Goal: Find specific page/section

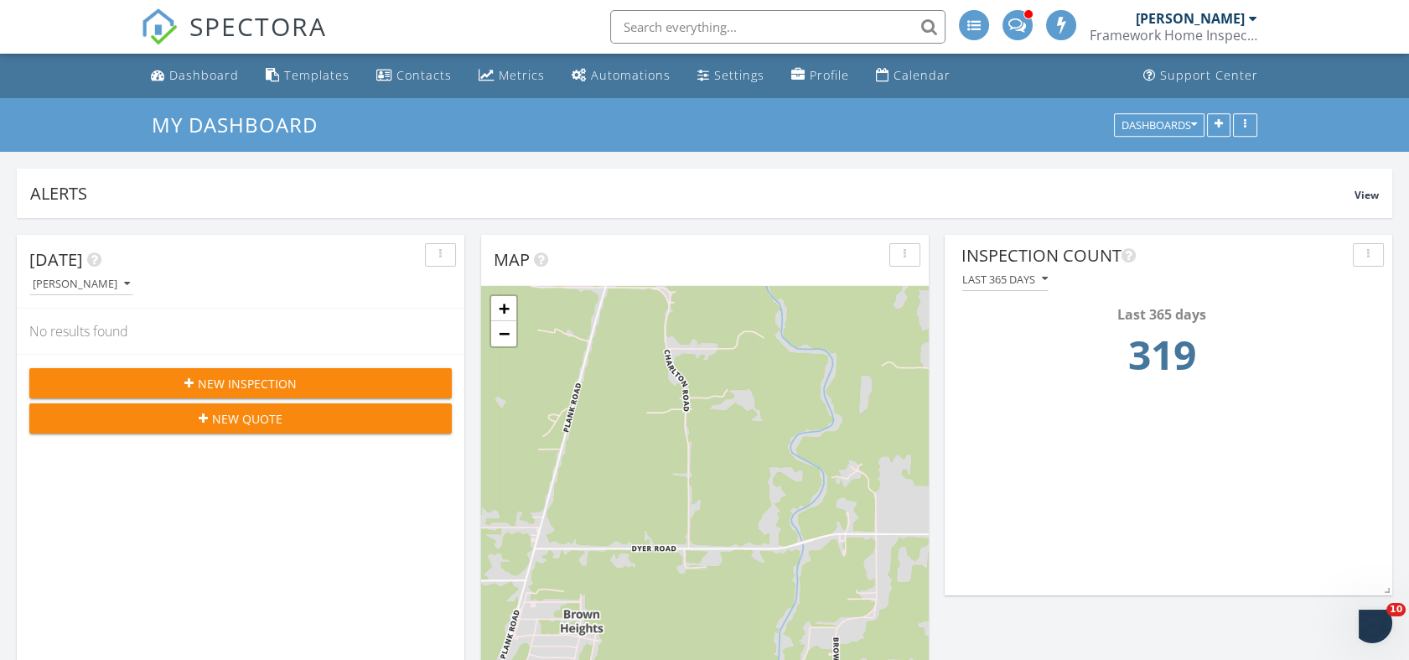
scroll to position [1596, 1438]
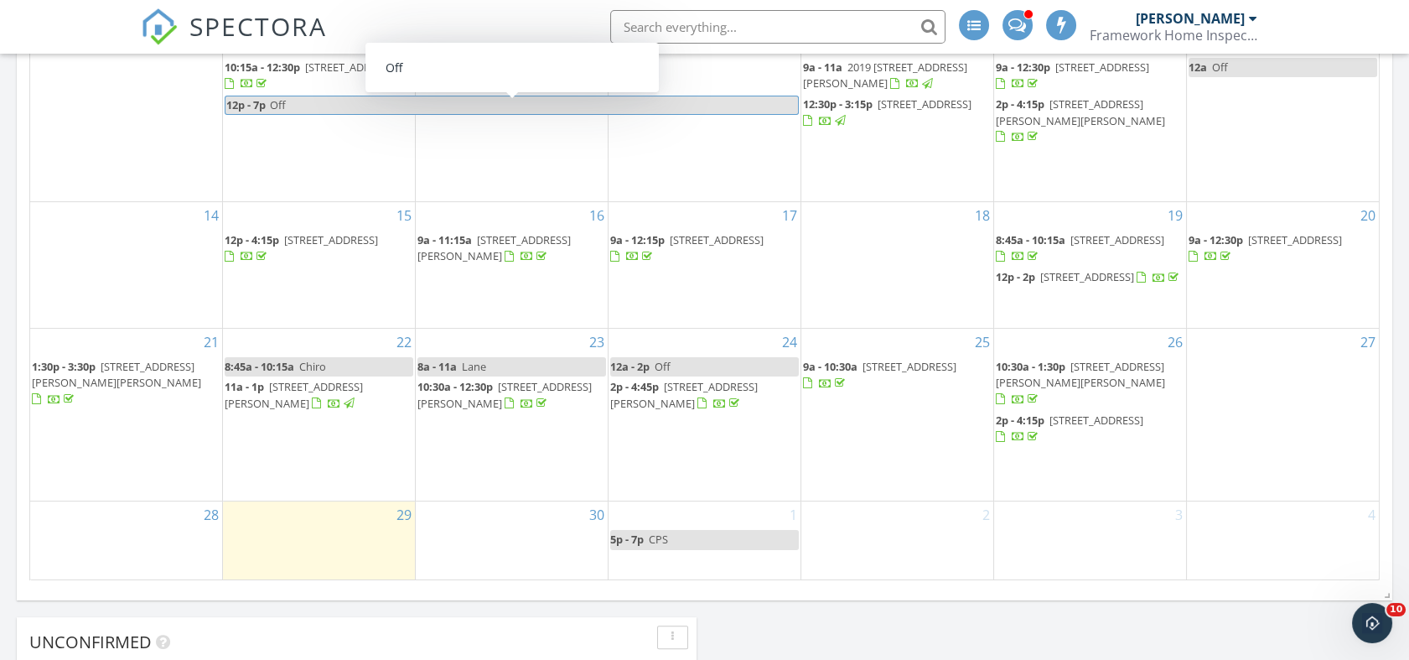
scroll to position [1117, 0]
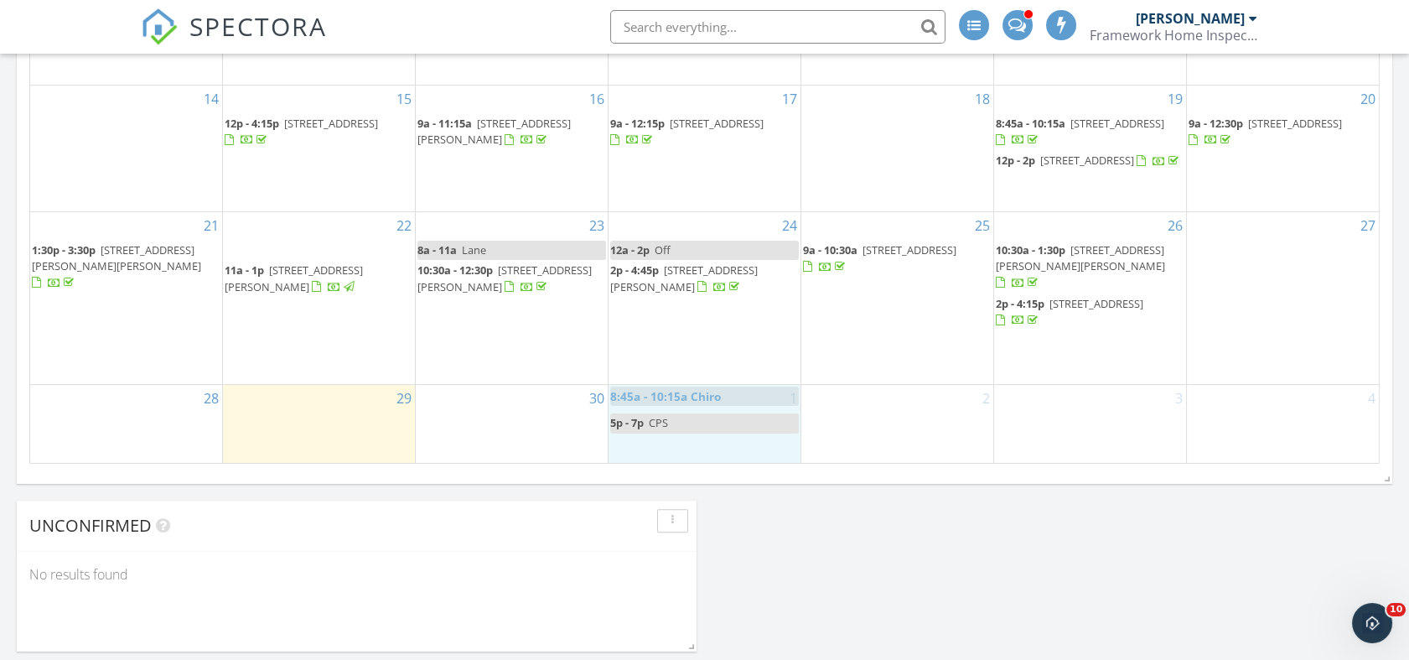
drag, startPoint x: 344, startPoint y: 261, endPoint x: 729, endPoint y: 391, distance: 406.8
click at [729, 391] on body "SPECTORA Ryan McNabb Framework Home Inspection, LLC, LHI #10297 Role: Inspector…" at bounding box center [704, 82] width 1409 height 2399
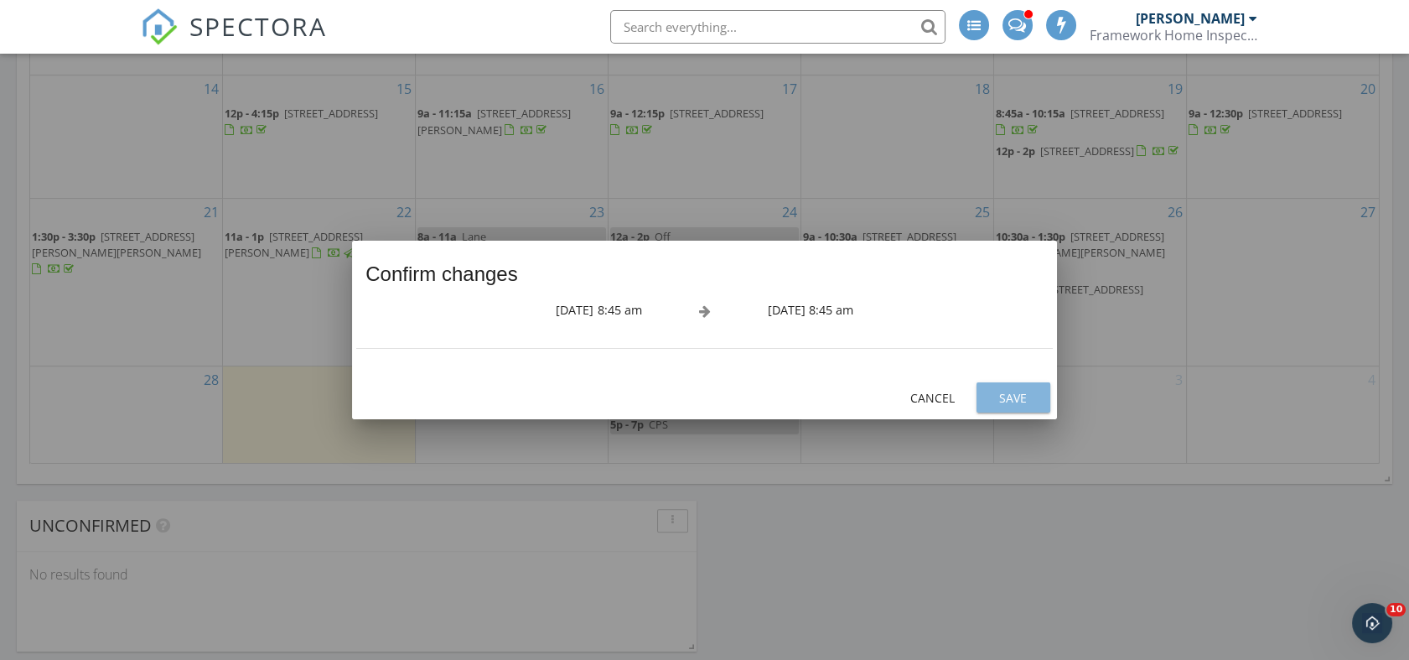
click at [999, 394] on div "Save" at bounding box center [1013, 398] width 47 height 18
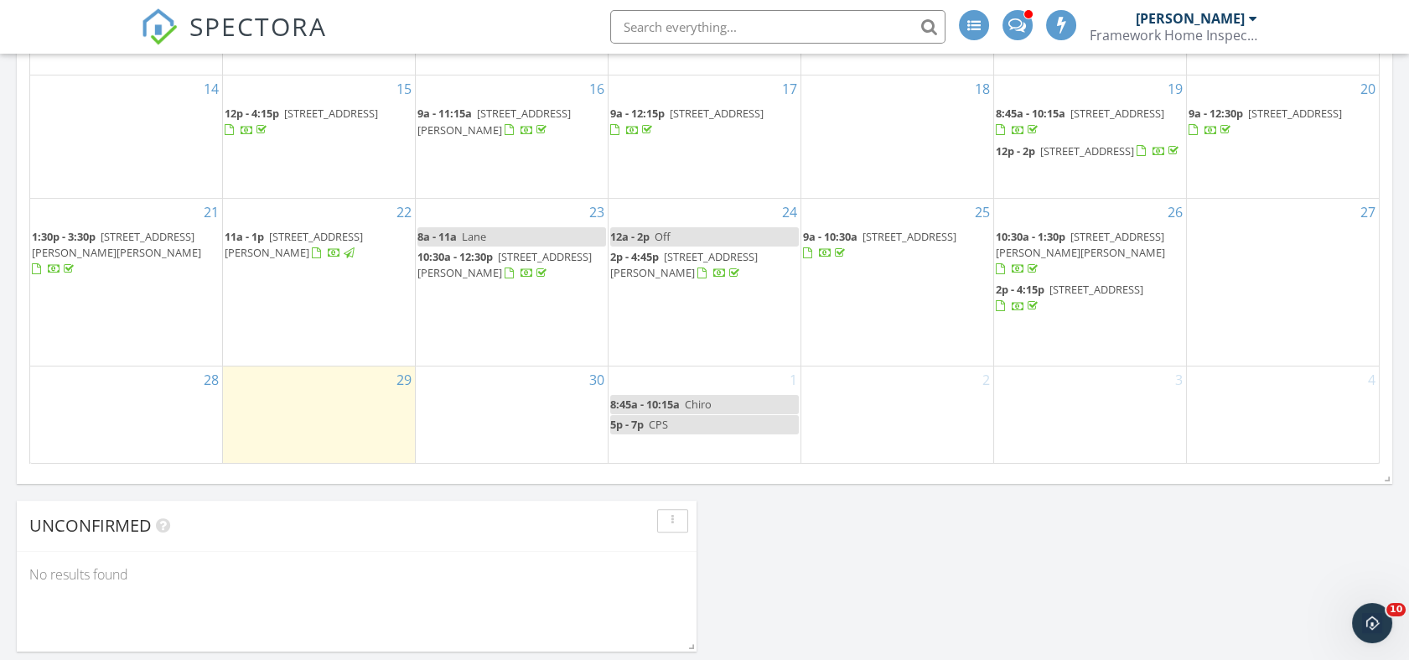
click at [669, 23] on input "text" at bounding box center [777, 27] width 335 height 34
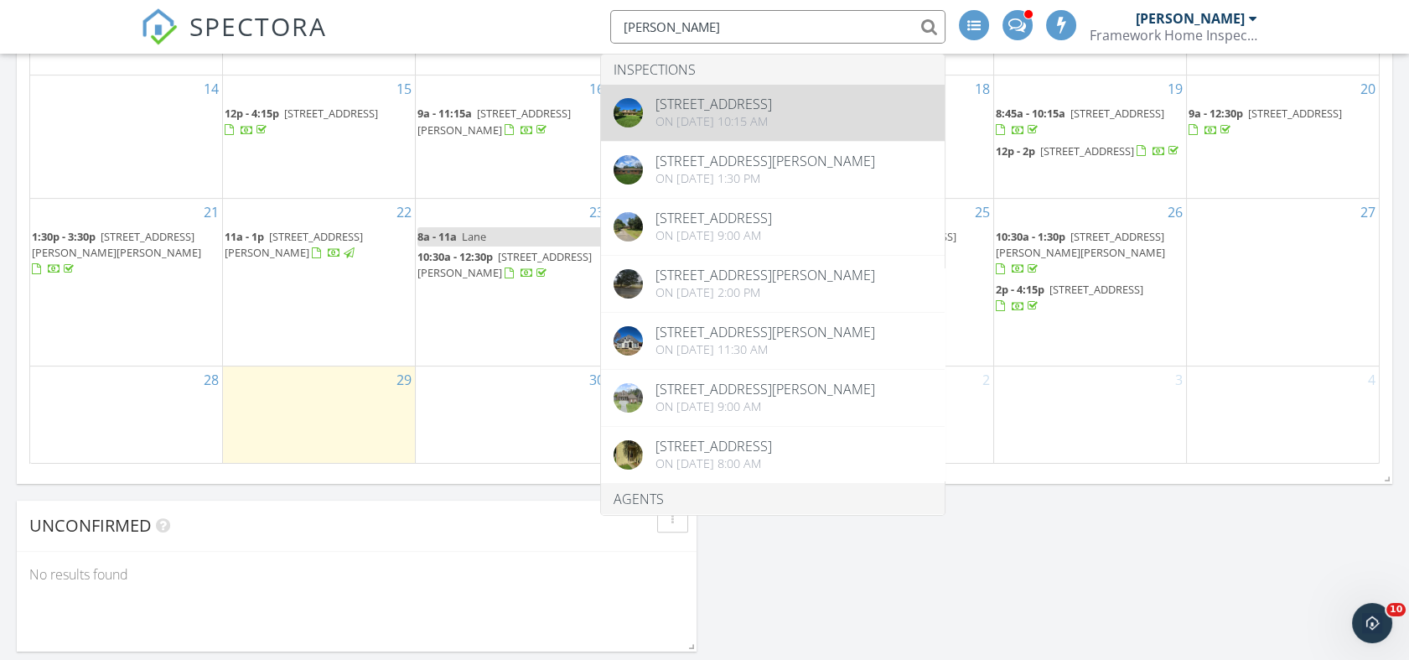
type input "bridgette"
